Goal: Complete application form

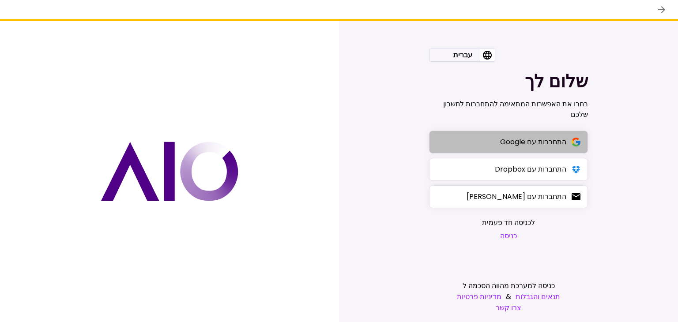
click at [527, 143] on div "התחברות עם Google" at bounding box center [533, 141] width 66 height 11
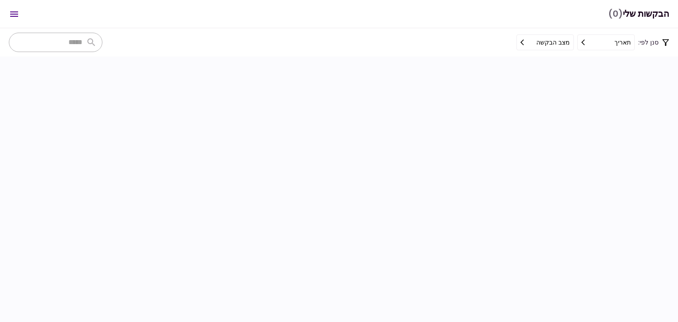
click at [585, 76] on section at bounding box center [339, 190] width 678 height 266
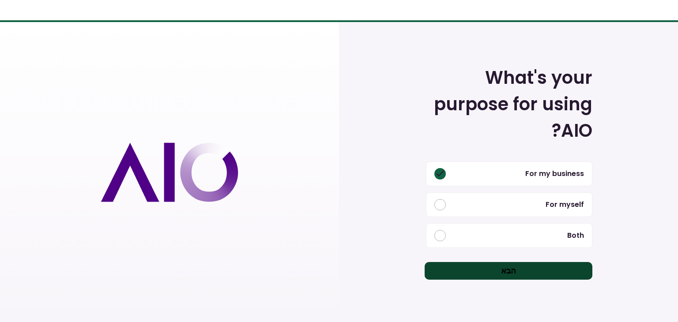
click at [494, 274] on button "הבא" at bounding box center [509, 271] width 168 height 18
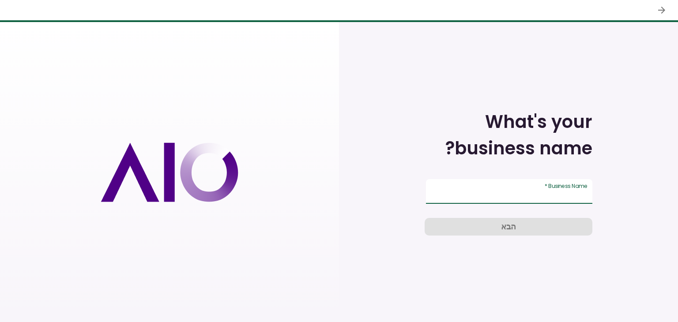
click at [537, 184] on input "Business Name   *" at bounding box center [509, 191] width 166 height 25
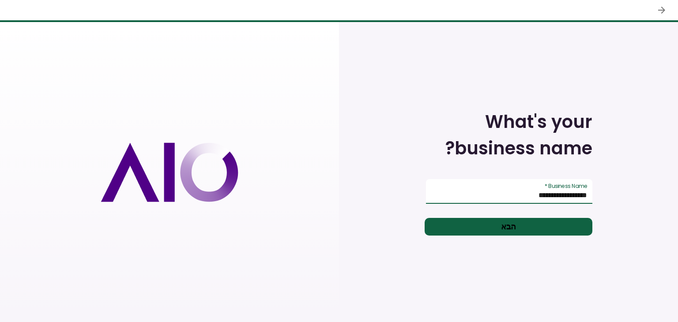
type input "**********"
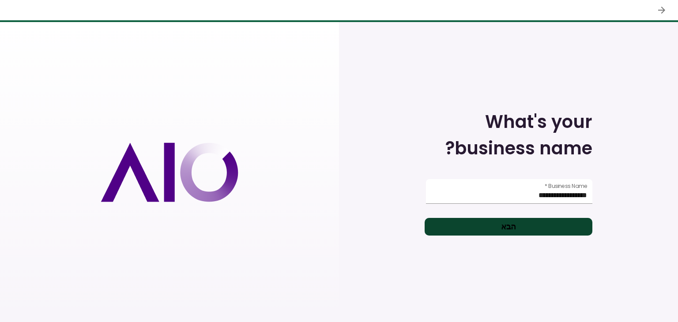
click at [529, 226] on button "הבא" at bounding box center [509, 227] width 168 height 18
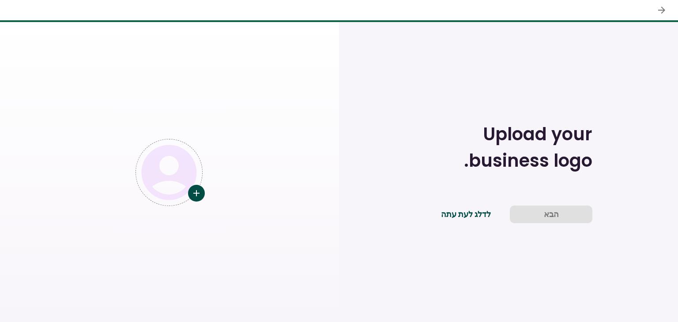
click at [464, 214] on button "לדלג לעת עתה" at bounding box center [466, 215] width 83 height 18
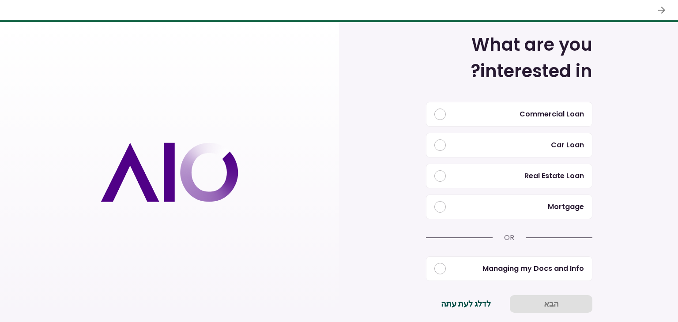
click at [467, 306] on button "לדלג לעת עתה" at bounding box center [466, 304] width 83 height 18
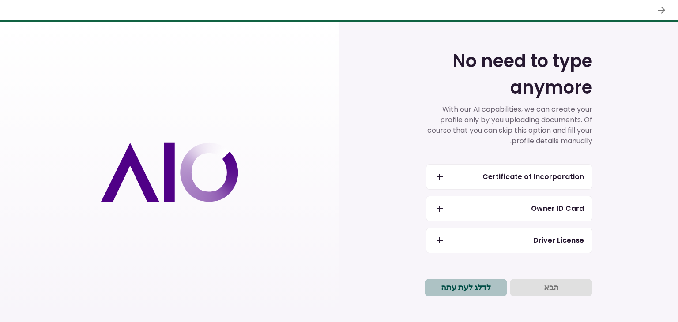
click at [476, 290] on button "לדלג לעת עתה" at bounding box center [466, 288] width 83 height 18
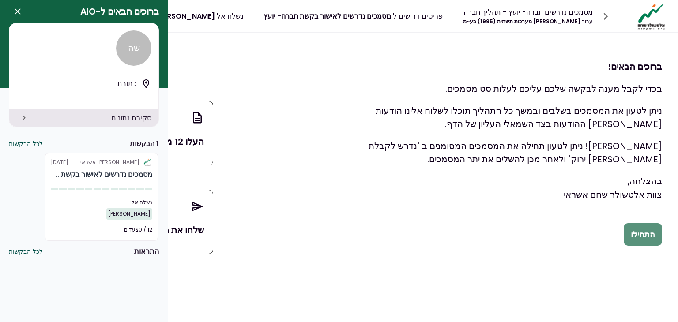
click at [645, 233] on button "התחילו" at bounding box center [643, 234] width 38 height 23
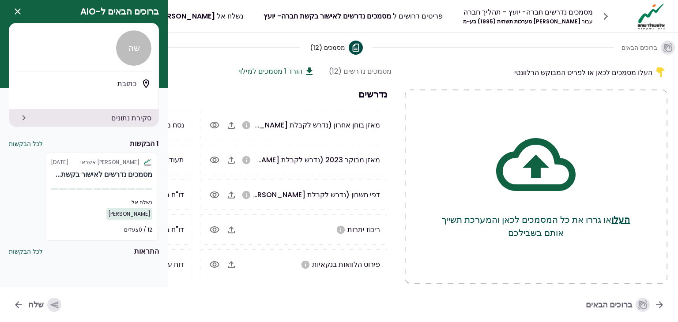
click at [19, 11] on icon "button" at bounding box center [17, 11] width 11 height 11
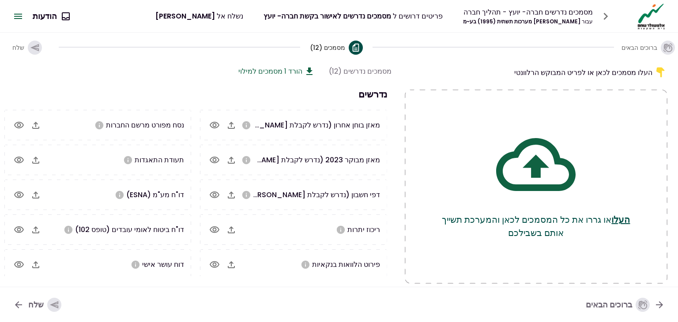
click at [533, 168] on icon at bounding box center [535, 164] width 79 height 53
click at [554, 168] on icon at bounding box center [535, 164] width 79 height 79
click at [611, 216] on button "העלו" at bounding box center [620, 219] width 19 height 13
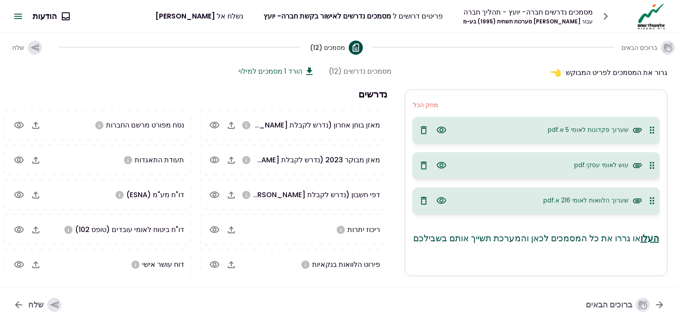
click at [640, 239] on button "העלו" at bounding box center [649, 238] width 19 height 13
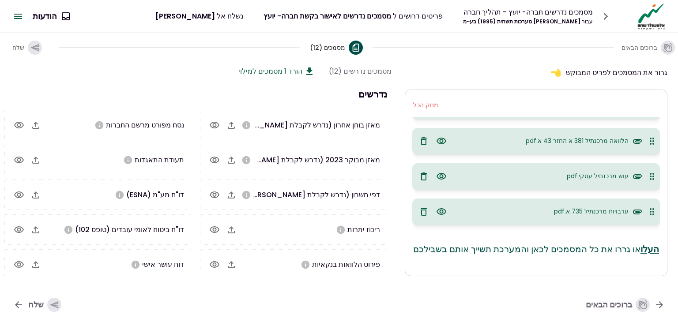
scroll to position [143, 0]
click at [640, 243] on button "העלו" at bounding box center [649, 249] width 19 height 13
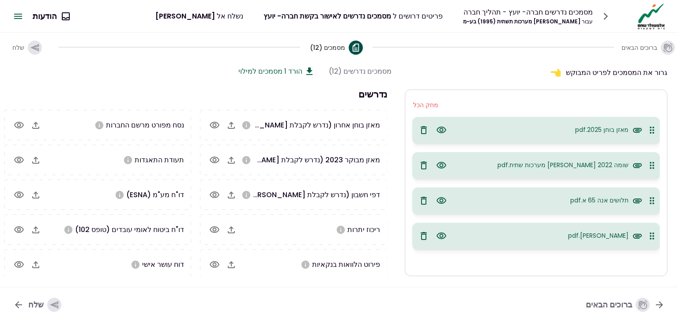
click at [39, 264] on icon "button" at bounding box center [35, 264] width 7 height 7
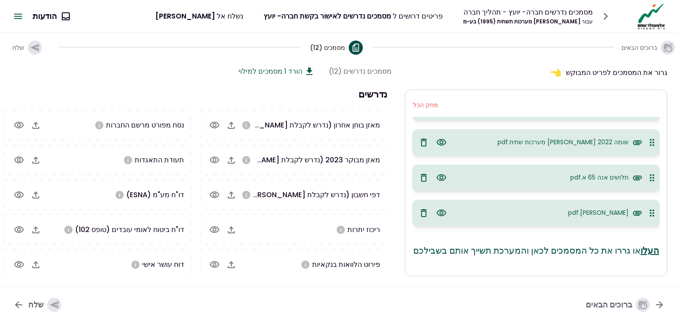
scroll to position [388, 0]
click at [640, 243] on button "העלו" at bounding box center [649, 249] width 19 height 13
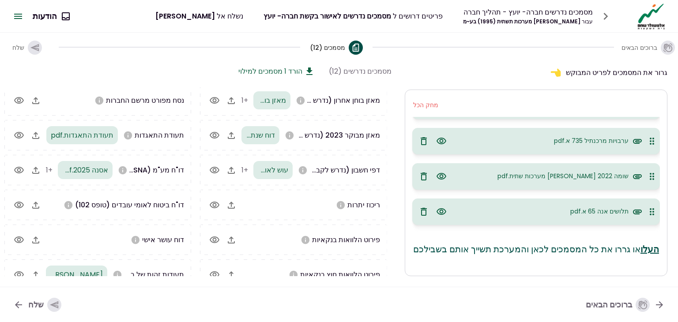
scroll to position [38, 0]
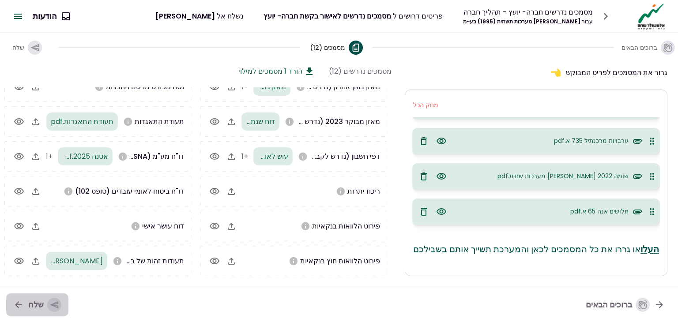
click at [51, 306] on icon "button" at bounding box center [54, 305] width 10 height 10
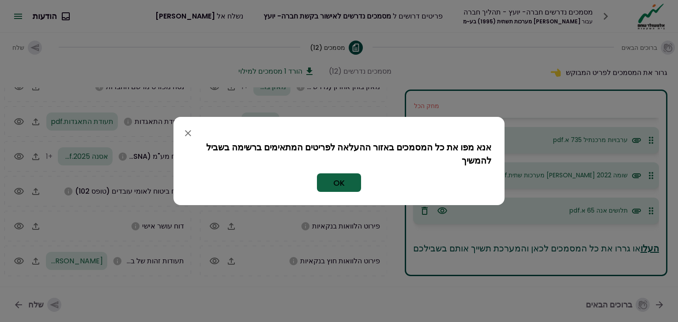
click at [187, 131] on icon "button" at bounding box center [188, 133] width 11 height 11
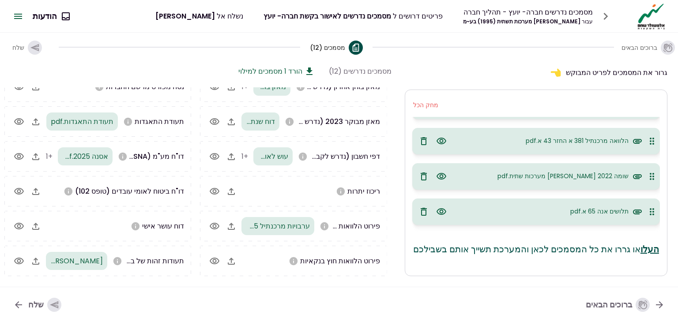
click at [425, 207] on icon "button" at bounding box center [423, 212] width 11 height 11
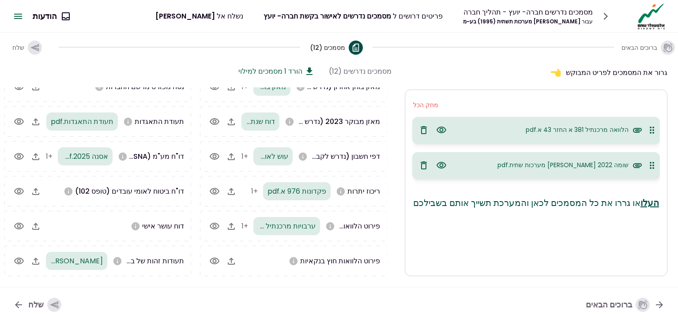
scroll to position [0, 0]
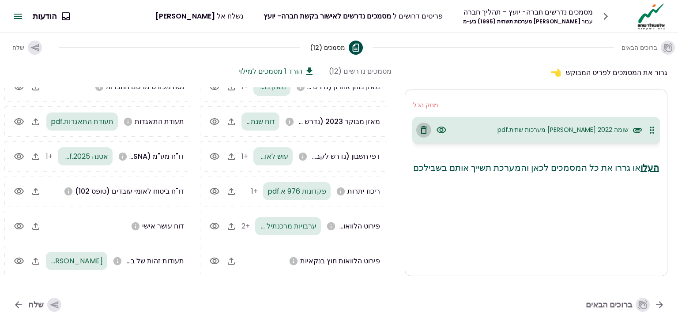
click at [422, 128] on icon "button" at bounding box center [424, 130] width 6 height 8
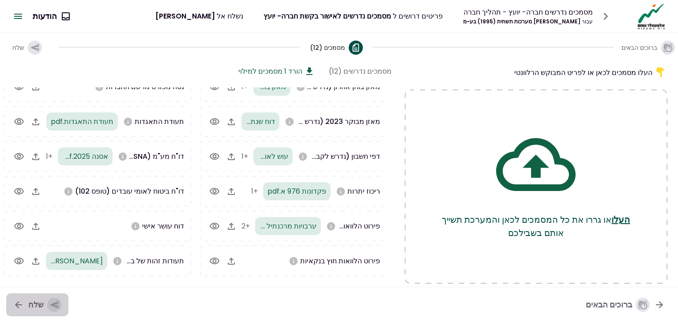
click at [57, 305] on icon "button" at bounding box center [54, 305] width 10 height 10
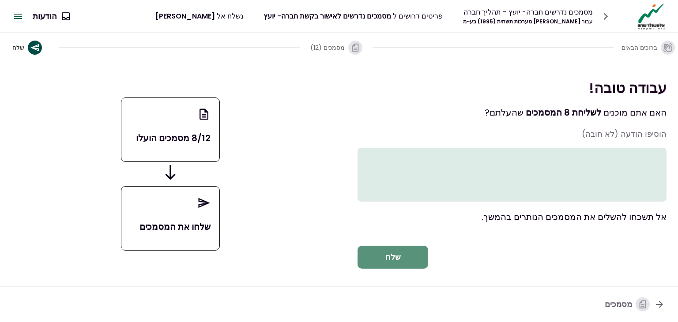
click at [398, 266] on button "שלח" at bounding box center [393, 257] width 71 height 23
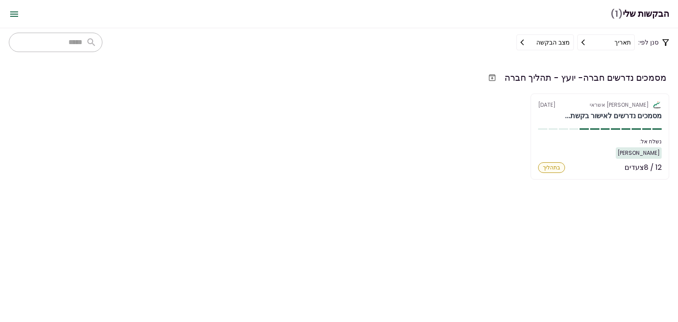
click at [460, 128] on div "אלטשולר שחם אשראי 18 Aug מסמכים נדרשים לאישור בקשת... נשלח אל: בנימין חמסני 12 …" at bounding box center [339, 137] width 660 height 86
click at [534, 41] on button "מצב הבקשה" at bounding box center [544, 42] width 57 height 16
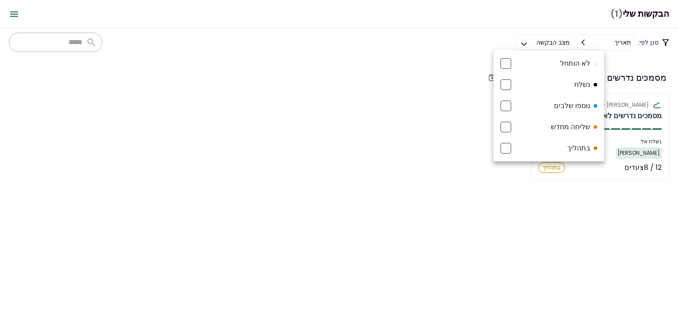
click at [390, 76] on div at bounding box center [339, 161] width 678 height 322
